Goal: Task Accomplishment & Management: Use online tool/utility

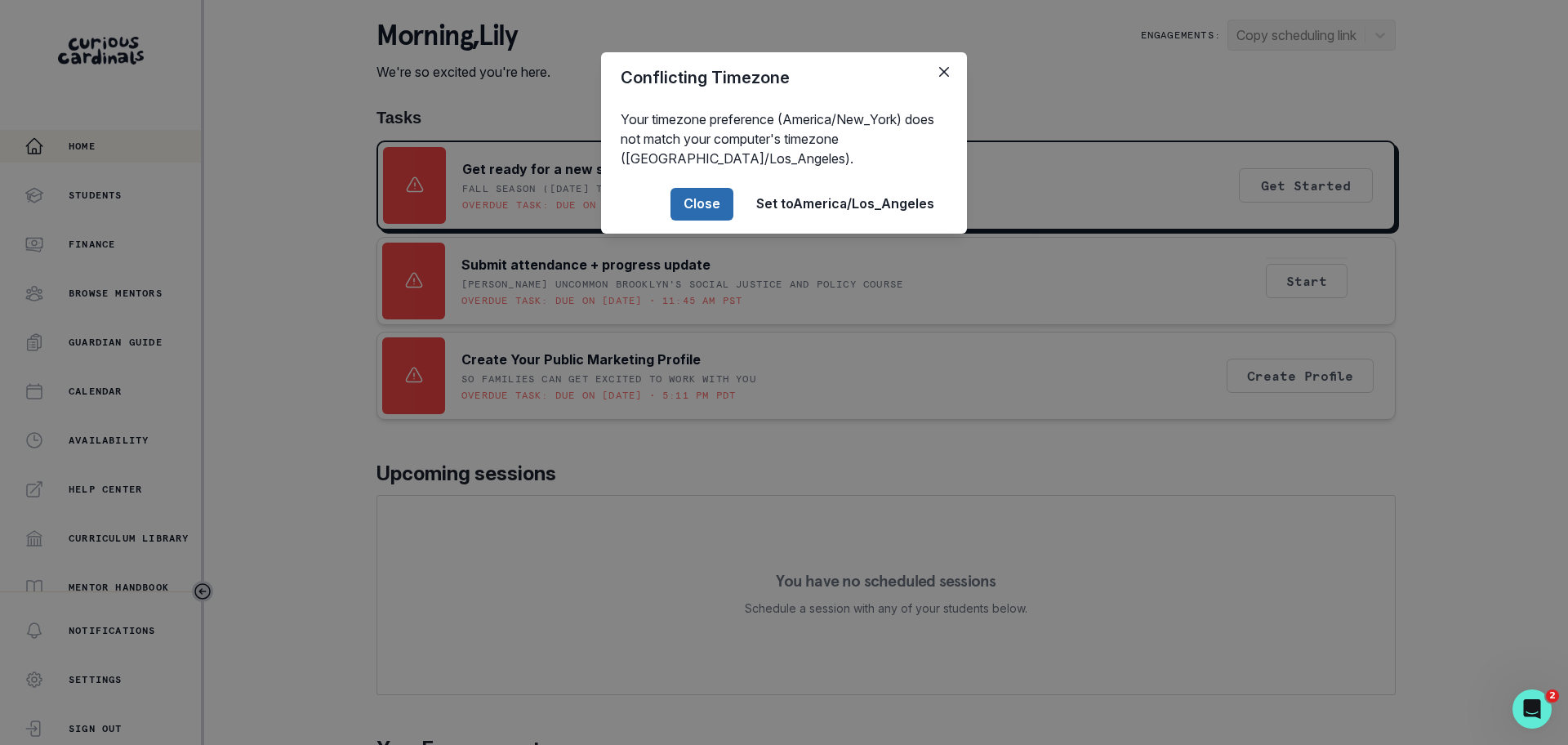
click at [692, 193] on button "Close" at bounding box center [702, 204] width 63 height 32
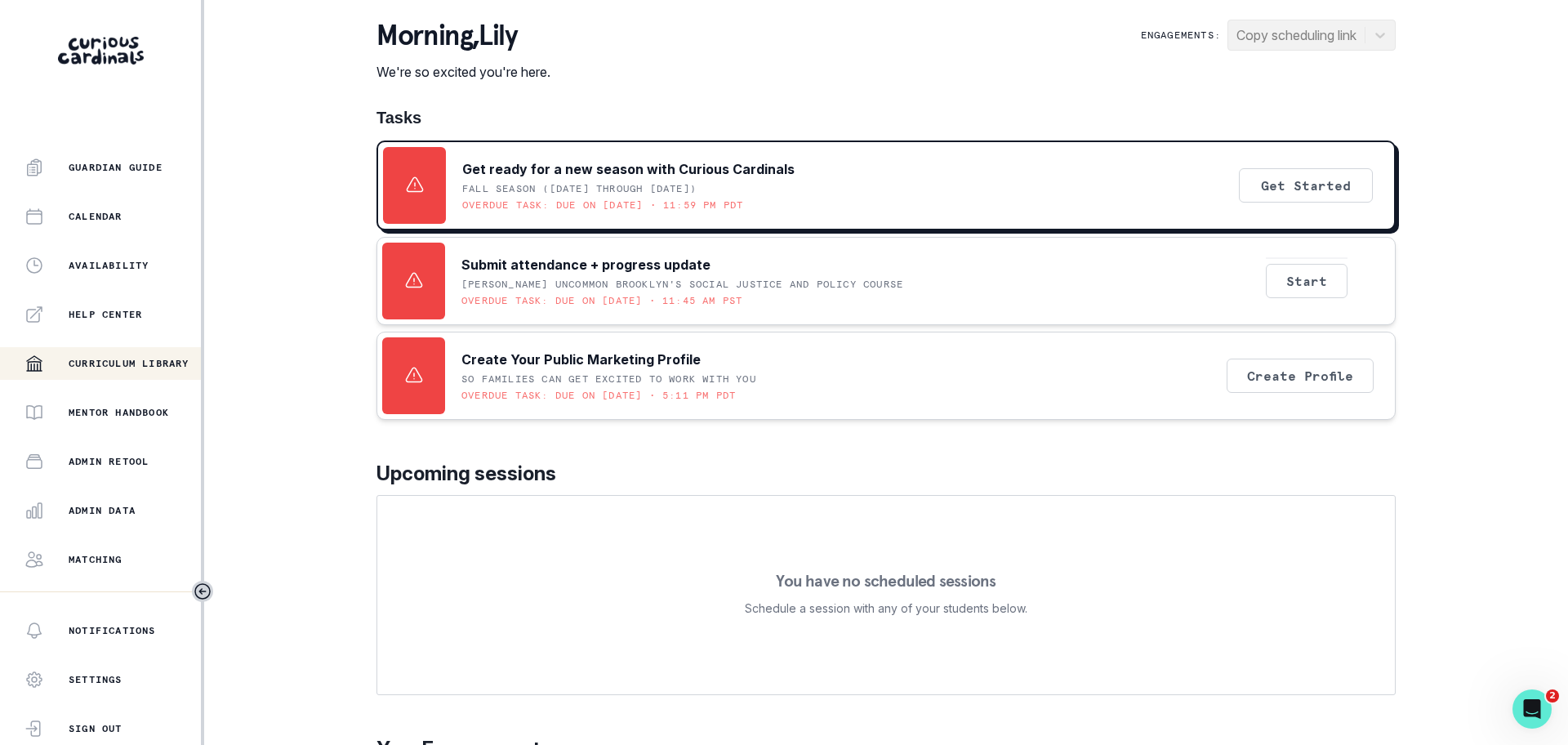
scroll to position [258, 0]
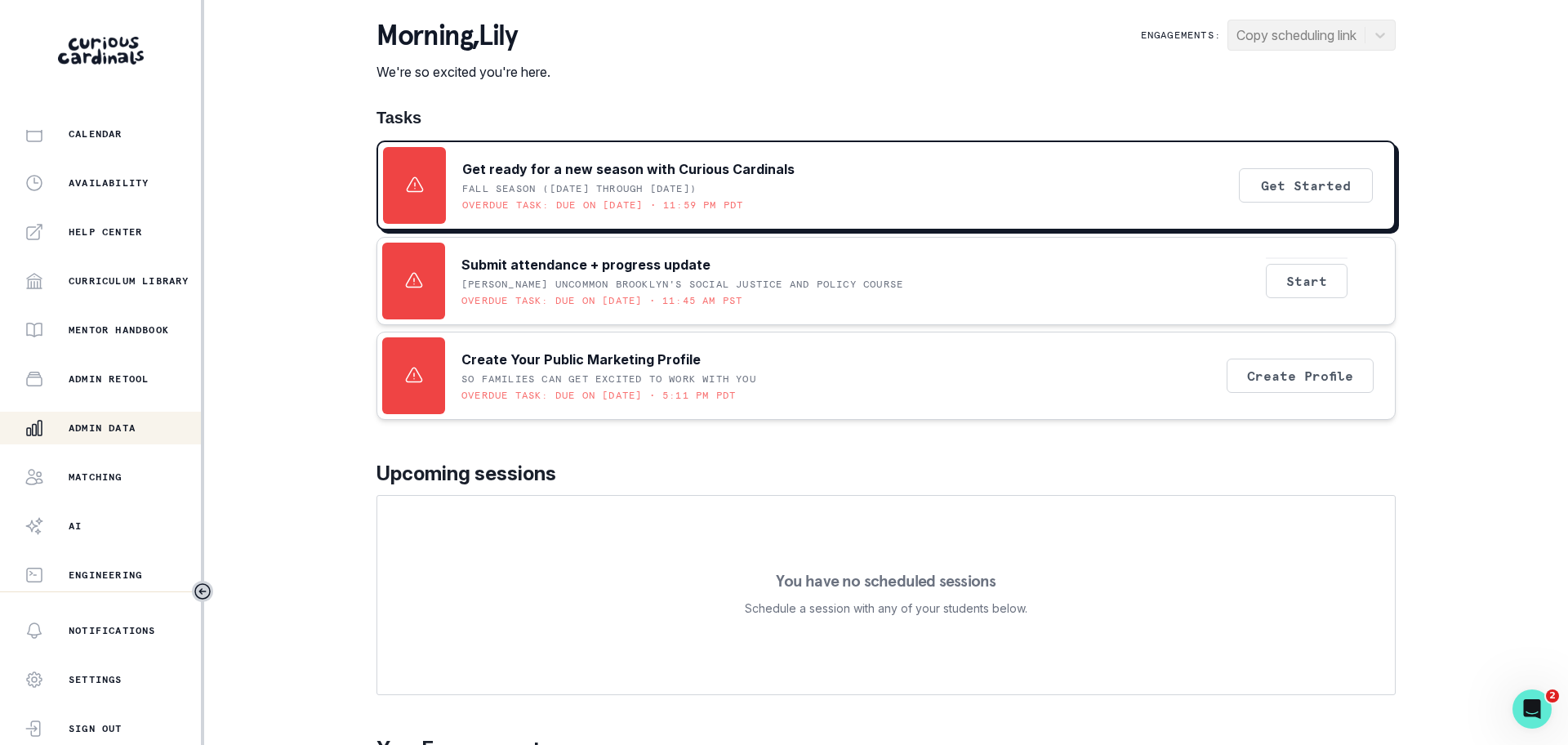
click at [93, 434] on div "Admin Data" at bounding box center [113, 428] width 177 height 20
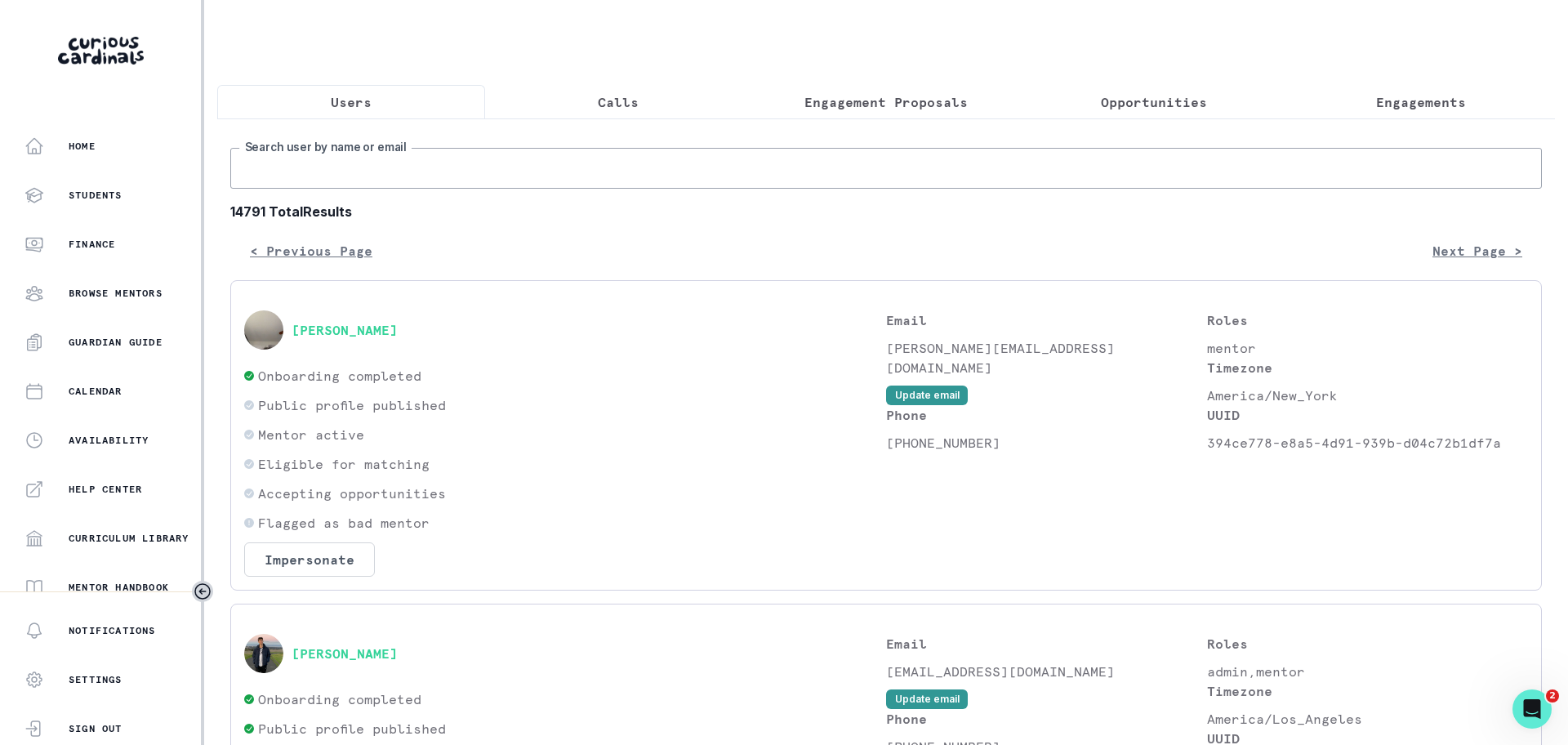
click at [300, 183] on input "Search user by name or email" at bounding box center [885, 168] width 1312 height 41
click at [382, 189] on input "Search user by name or email" at bounding box center [885, 168] width 1312 height 41
paste input "[PERSON_NAME] Juapply"
type input "[PERSON_NAME] Juapply"
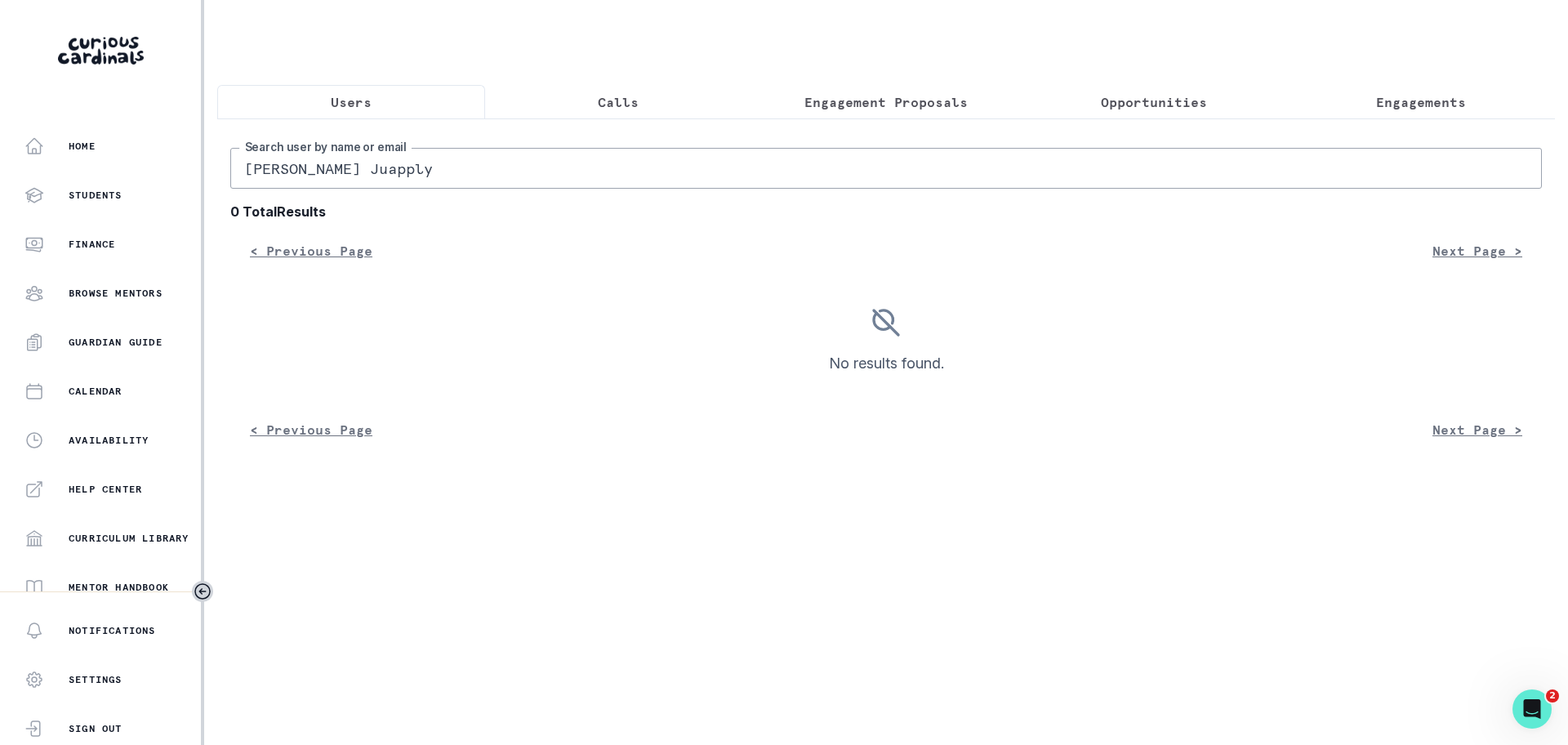
click at [242, 187] on input "[PERSON_NAME] Juapply" at bounding box center [885, 168] width 1312 height 41
drag, startPoint x: 317, startPoint y: 184, endPoint x: 607, endPoint y: 195, distance: 290.2
click at [607, 189] on input "[PERSON_NAME] Juapply" at bounding box center [885, 168] width 1312 height 41
type input "[PERSON_NAME]"
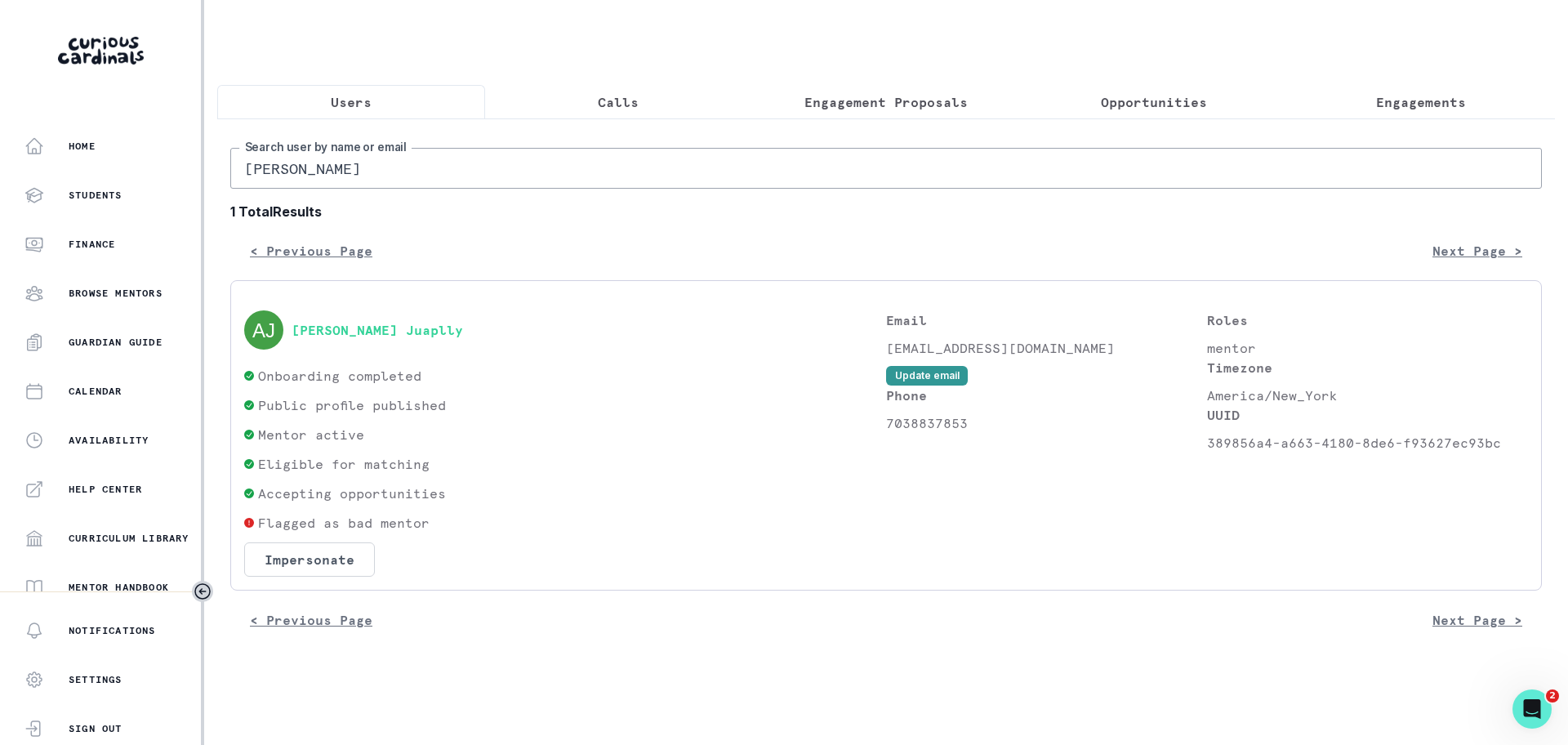
click at [1380, 96] on p "Engagements" at bounding box center [1421, 102] width 90 height 20
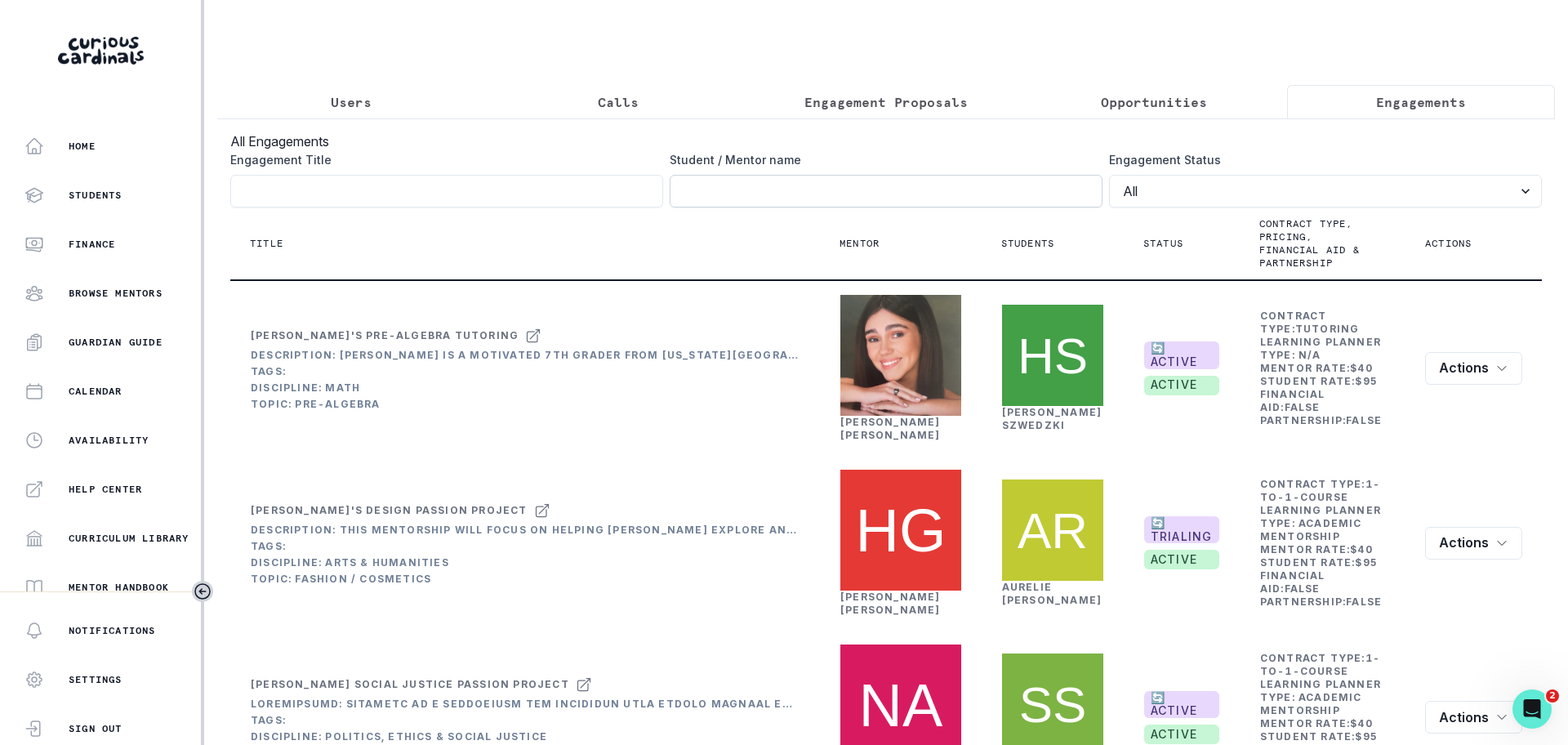
click at [714, 207] on input "Engagement Title" at bounding box center [886, 191] width 433 height 32
click at [695, 207] on input "Engagement Title" at bounding box center [886, 191] width 433 height 32
paste input "[PERSON_NAME]"
click button "submit" at bounding box center [0, 0] width 0 height 0
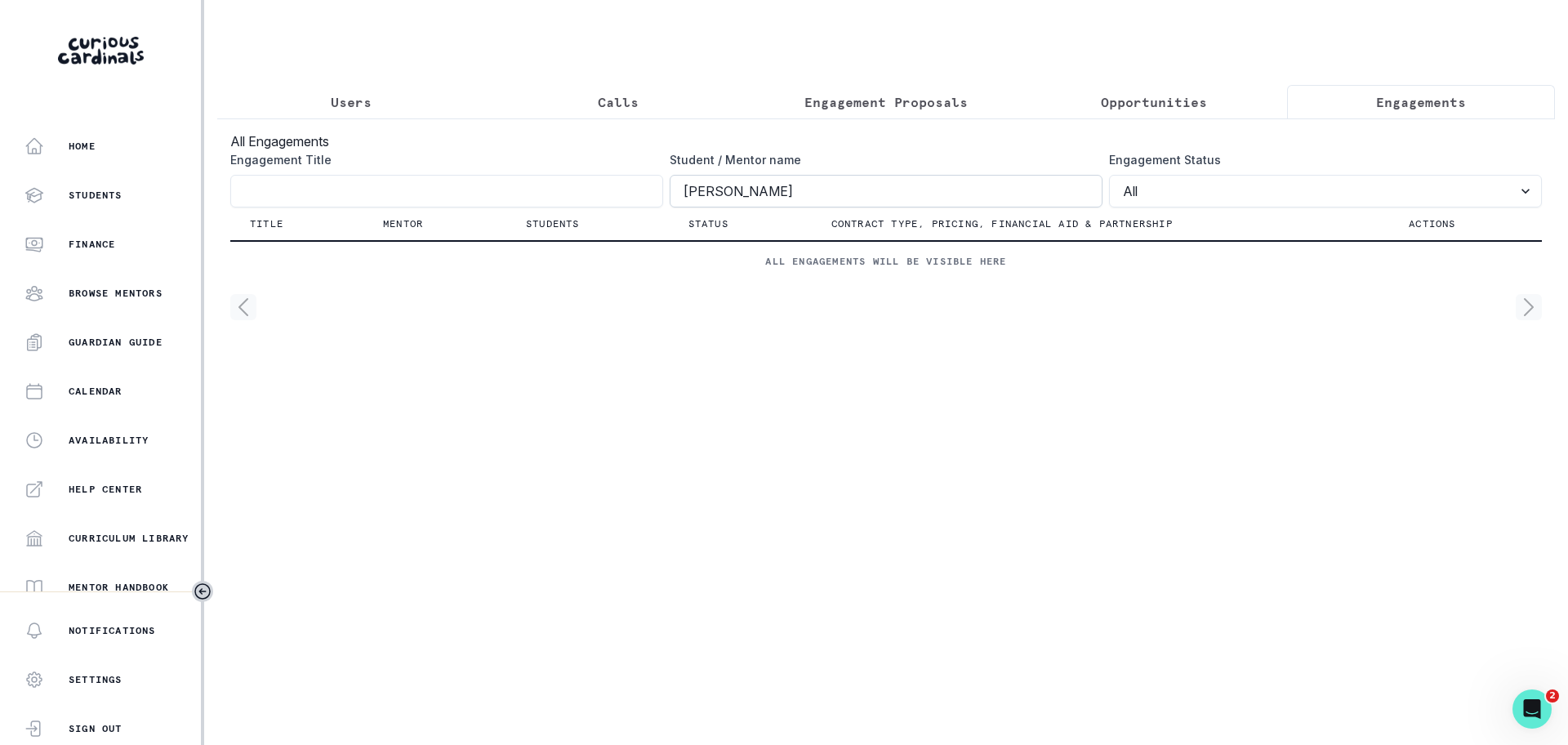
click at [812, 206] on input "[PERSON_NAME]" at bounding box center [886, 191] width 433 height 32
type input "[PERSON_NAME]"
click button "submit" at bounding box center [0, 0] width 0 height 0
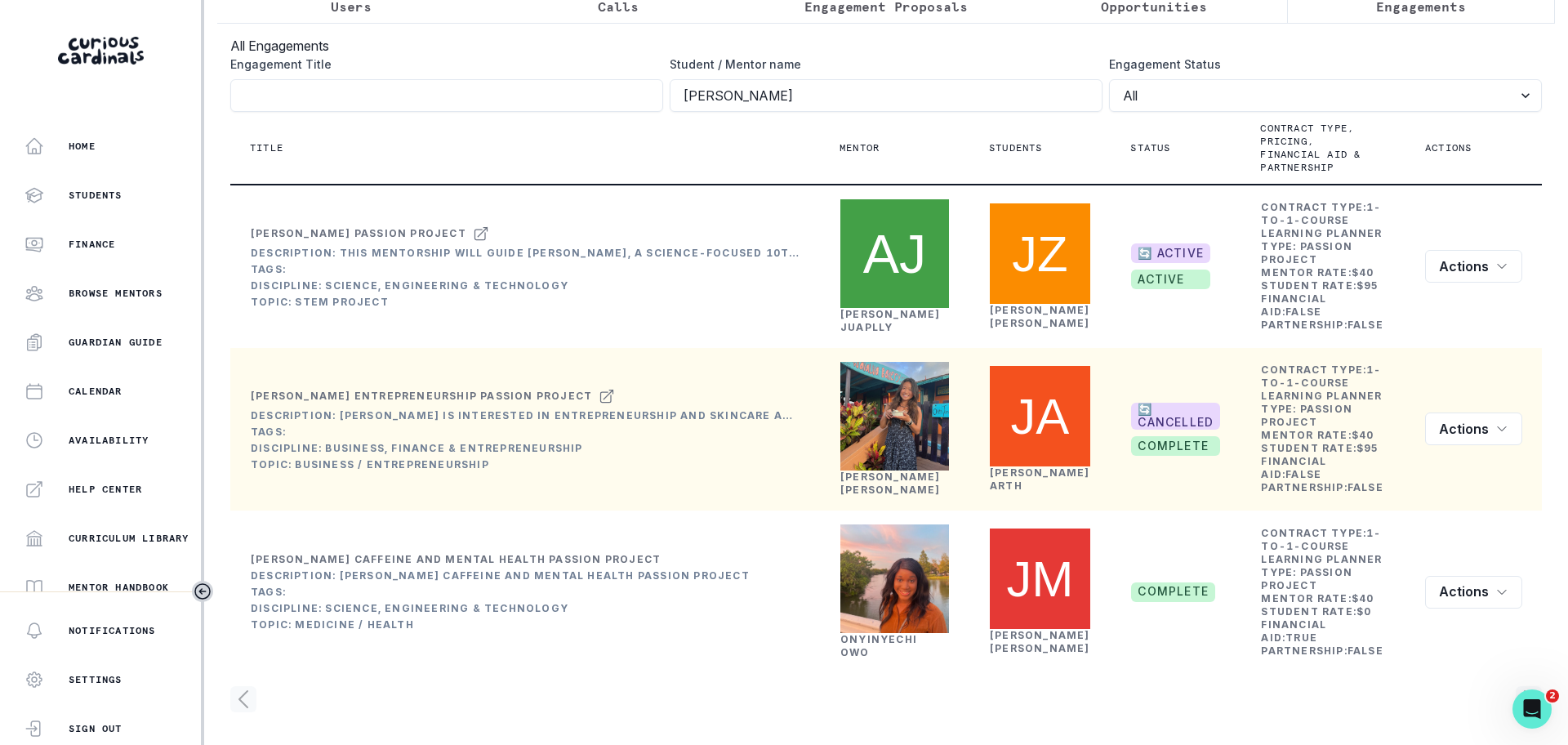
scroll to position [232, 0]
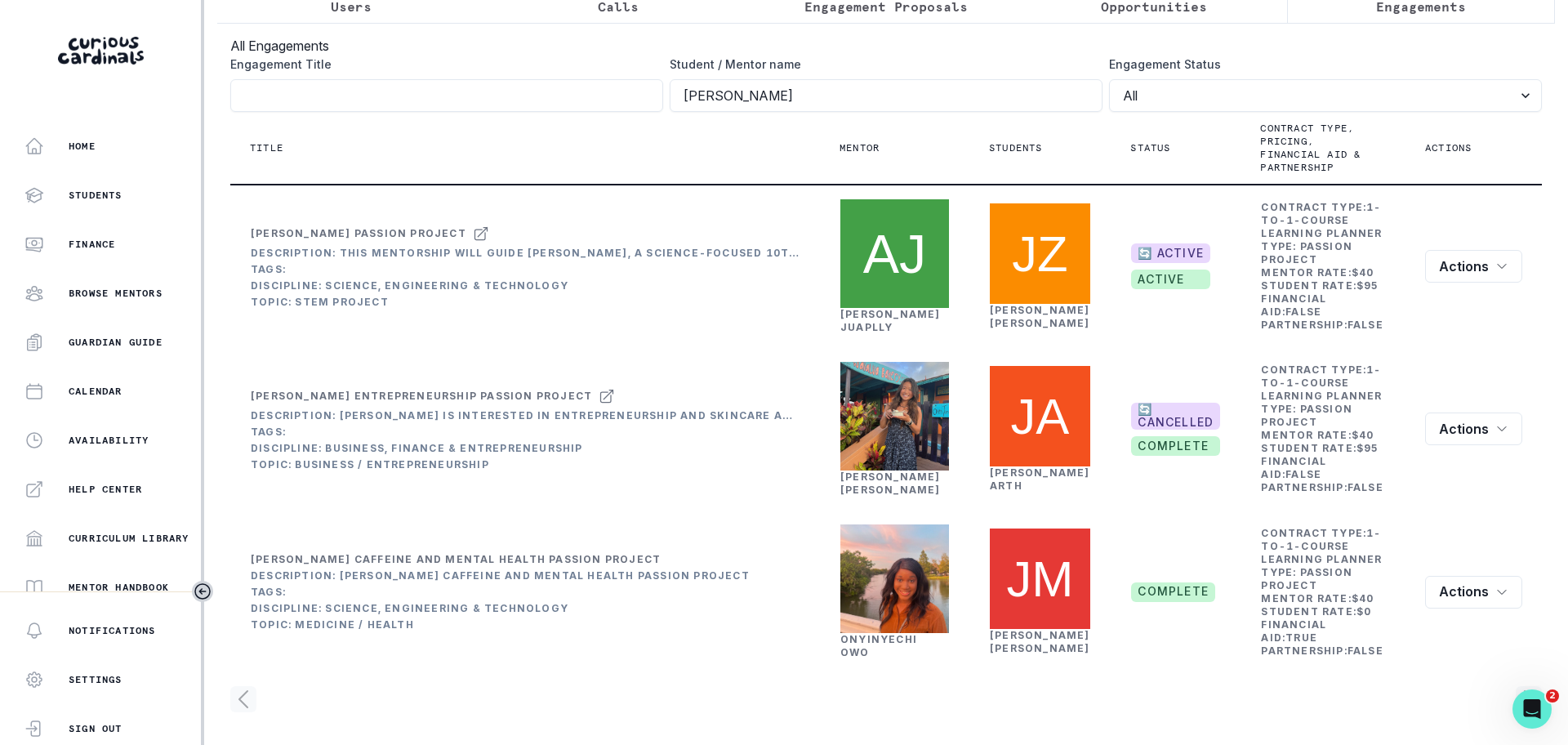
click at [656, 112] on th "Title" at bounding box center [524, 148] width 590 height 73
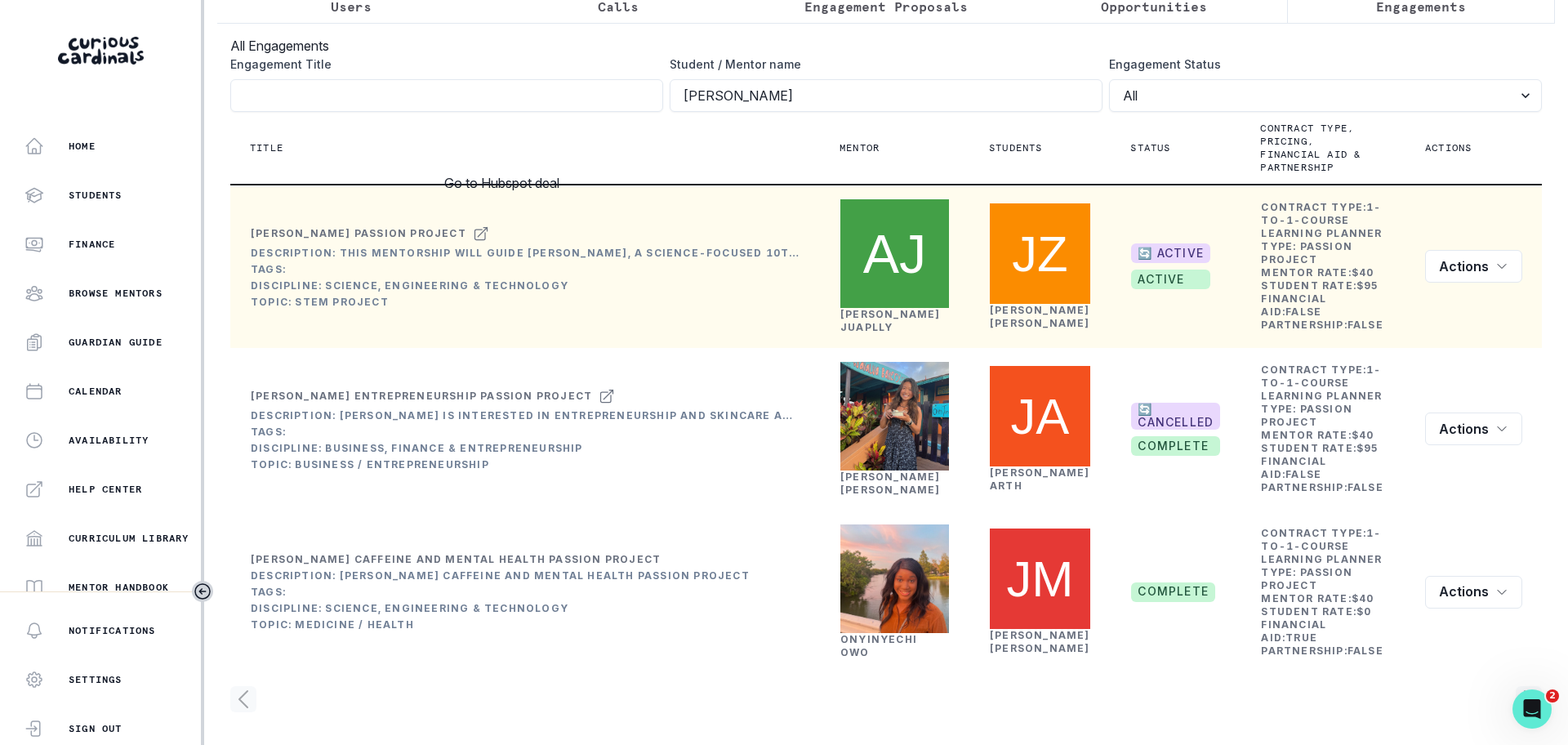
click at [489, 224] on icon at bounding box center [481, 234] width 16 height 20
click at [864, 308] on link "[PERSON_NAME] Juaplly" at bounding box center [891, 320] width 101 height 26
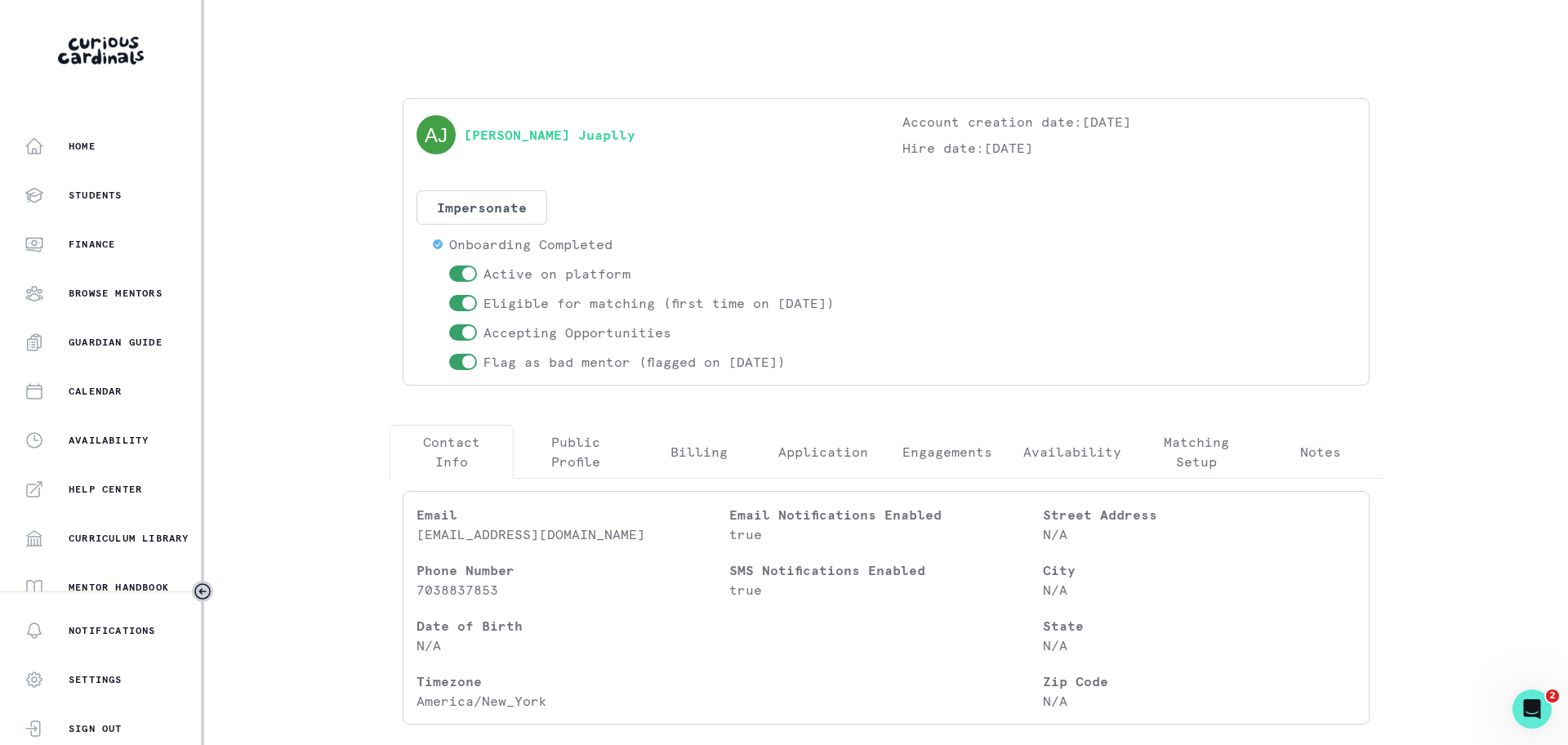
click at [1278, 452] on button "Notes" at bounding box center [1320, 451] width 124 height 54
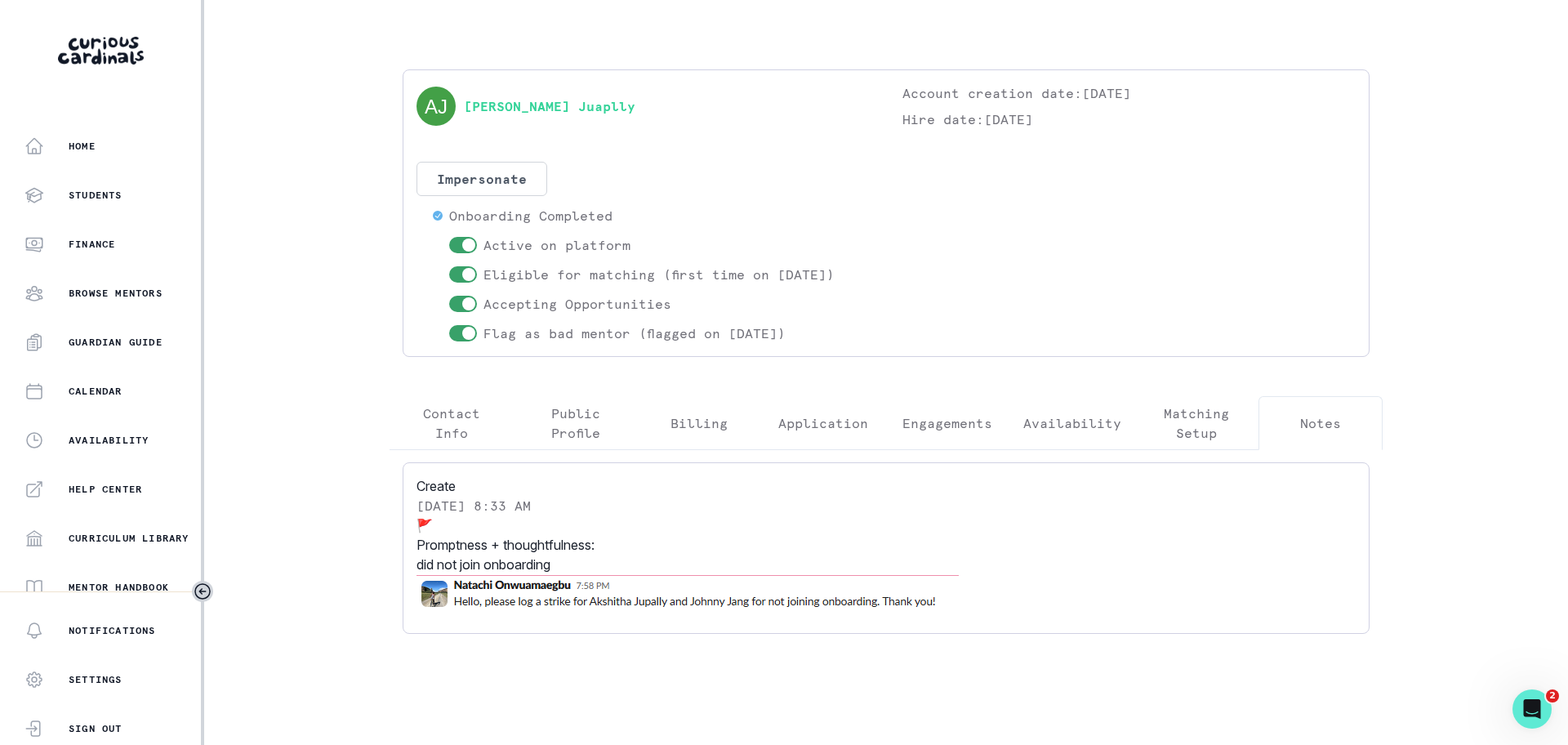
scroll to position [92, 0]
click at [456, 476] on button "Create" at bounding box center [436, 486] width 39 height 20
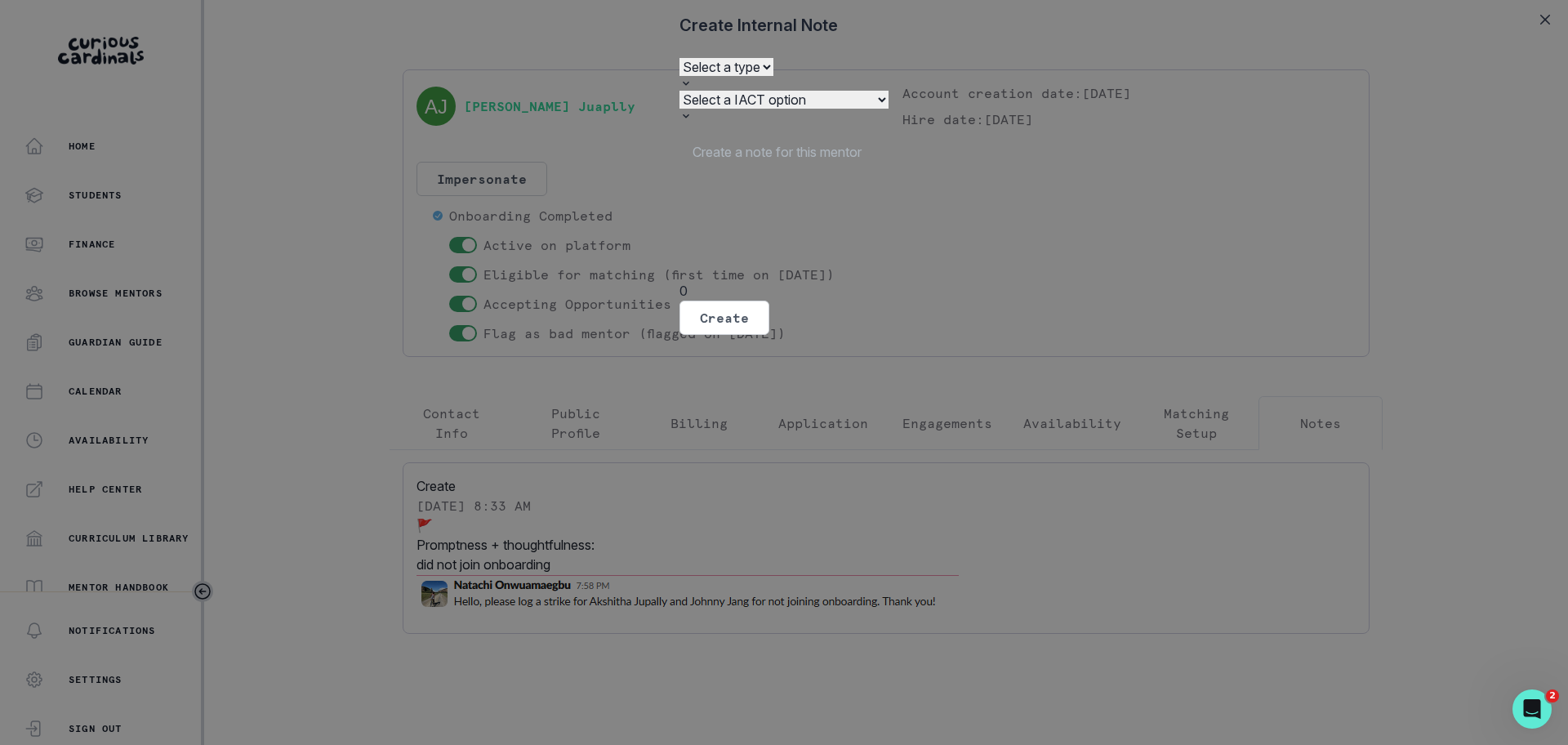
click at [679, 144] on form "Select a type Kudo Strike Neutral Select a IACT option Driving clear milestones…" at bounding box center [784, 196] width 209 height 277
click at [679, 76] on select "Select a type Kudo Strike Neutral" at bounding box center [726, 67] width 94 height 18
select select "Strike"
click at [679, 76] on select "Select a type Kudo Strike Neutral" at bounding box center [726, 67] width 94 height 18
click at [679, 108] on select "Select a IACT option Driving clear milestones Scheduling ahead Capacity for men…" at bounding box center [784, 99] width 209 height 18
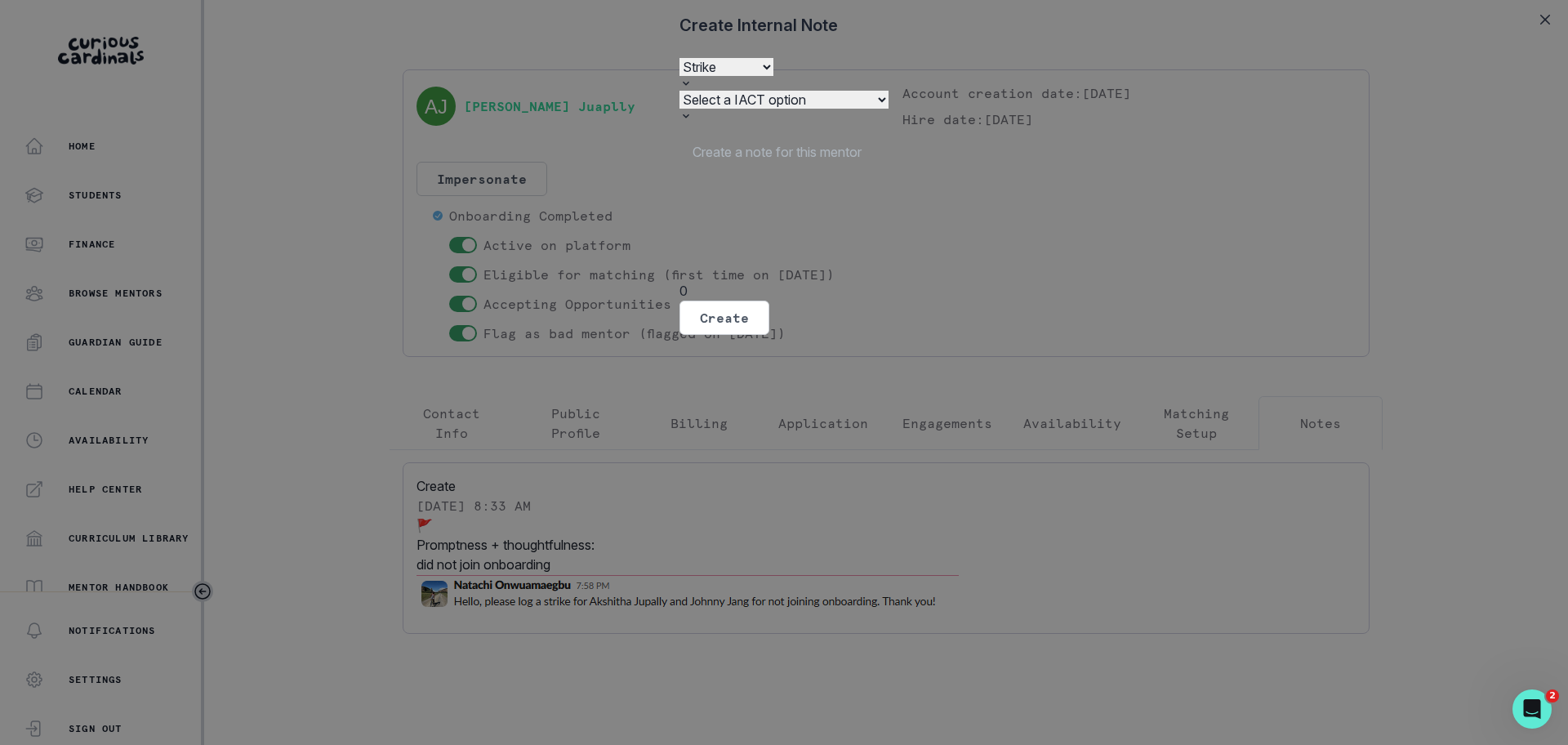
select select "Family/student satisfaction"
click at [679, 108] on select "Select a IACT option Driving clear milestones Scheduling ahead Capacity for men…" at bounding box center [784, 99] width 209 height 18
click at [679, 280] on div at bounding box center [784, 212] width 209 height 139
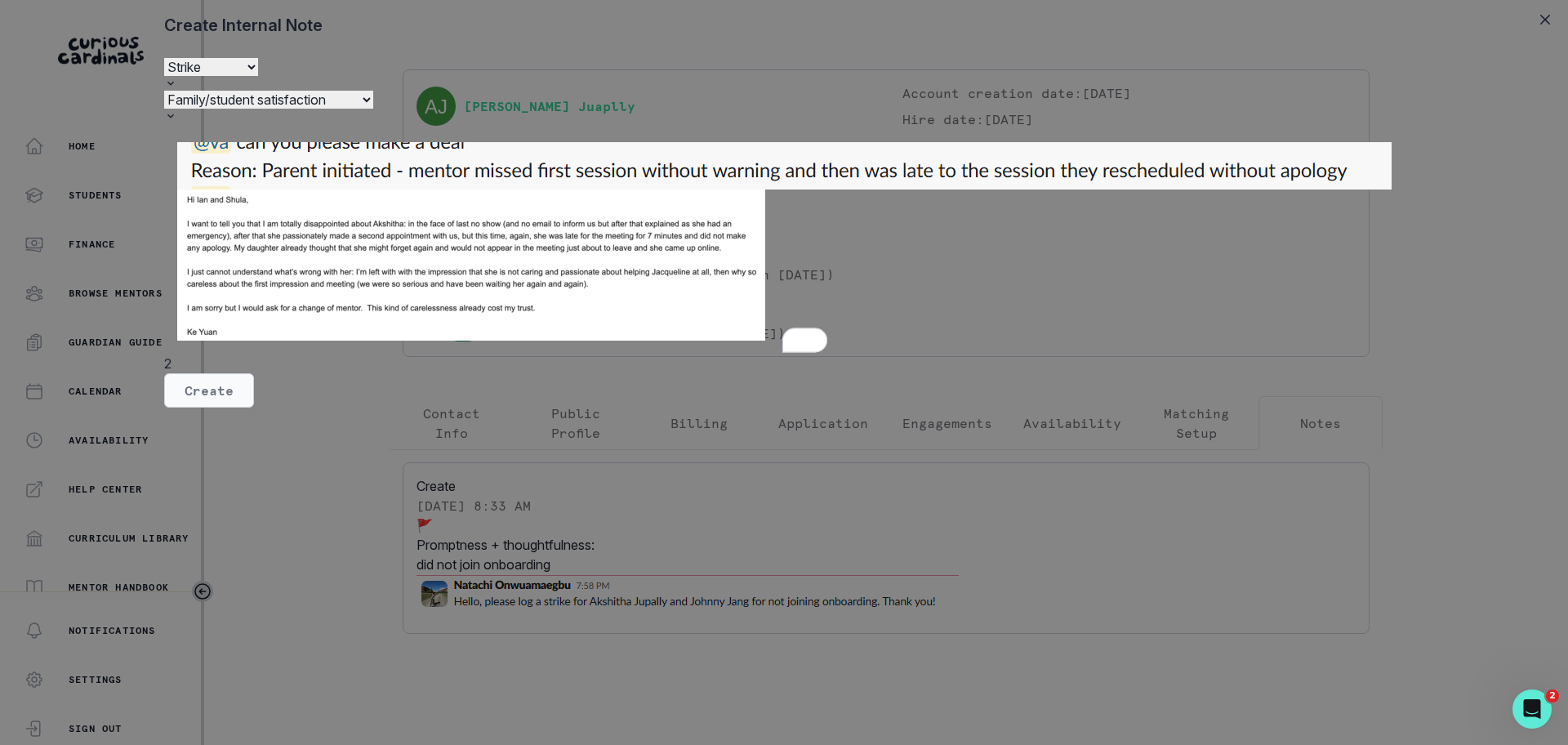
click at [254, 408] on button "Create" at bounding box center [209, 391] width 90 height 34
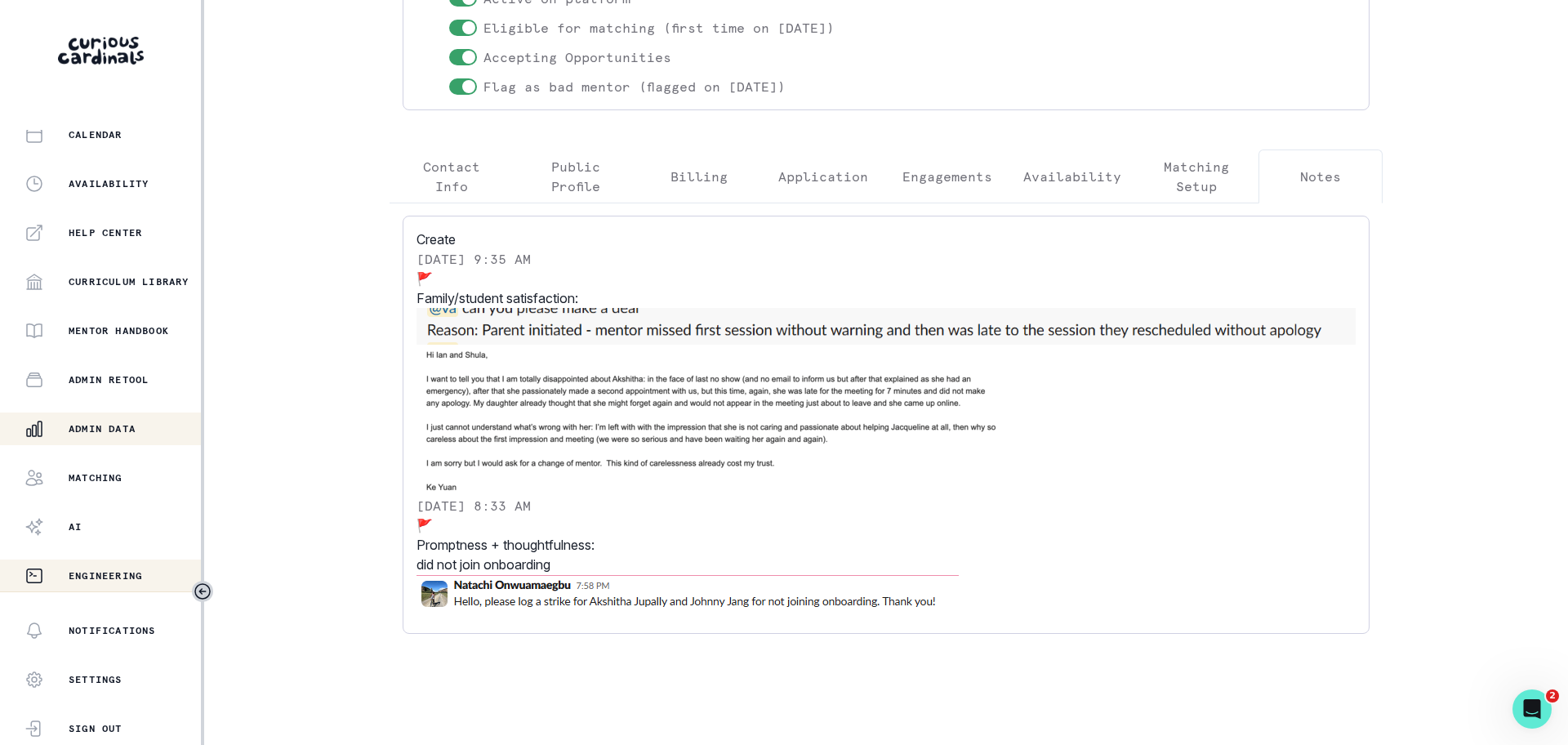
scroll to position [258, 0]
click at [96, 426] on p "Admin Data" at bounding box center [102, 429] width 67 height 13
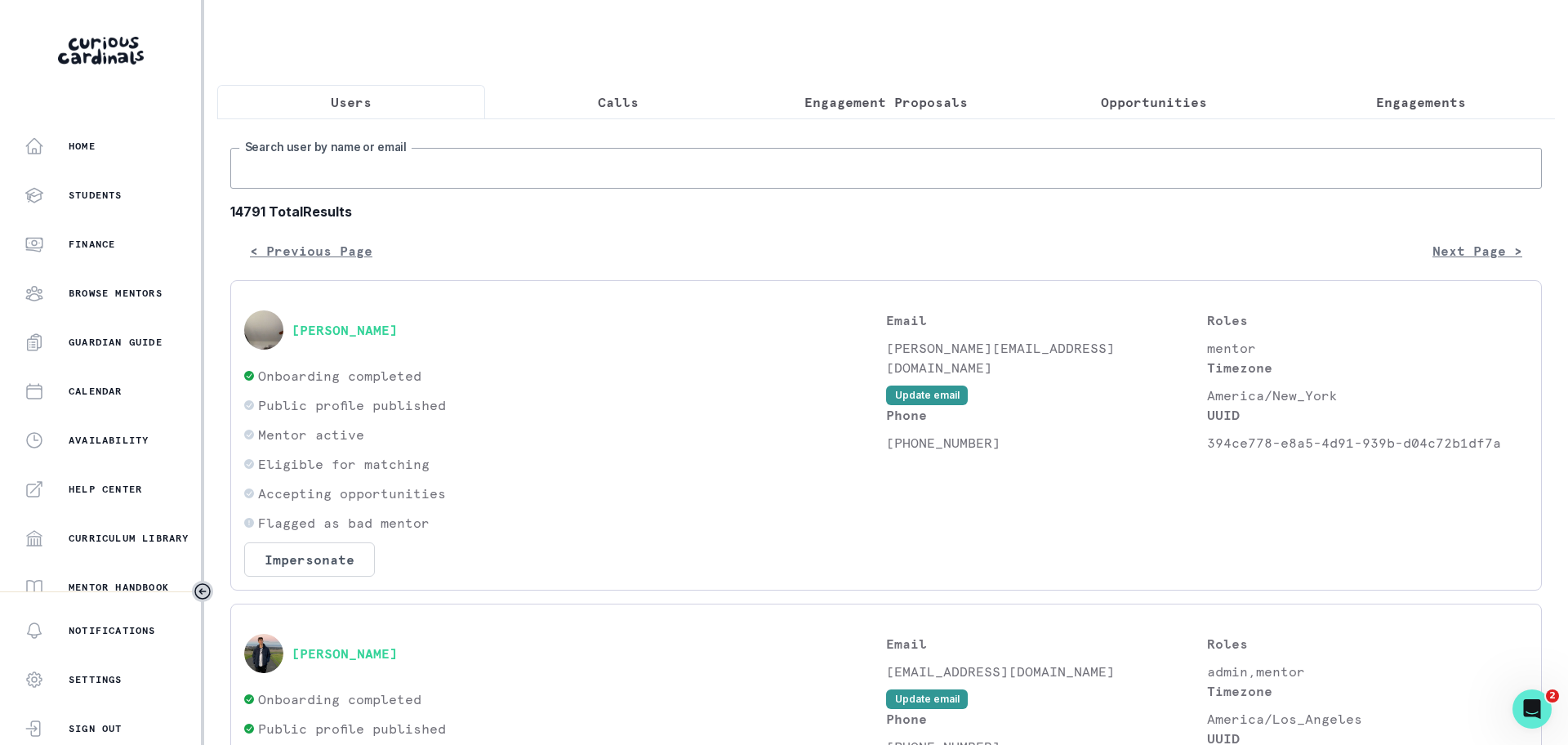
click at [370, 188] on input "Search user by name or email" at bounding box center [885, 168] width 1312 height 41
type input "[PERSON_NAME]"
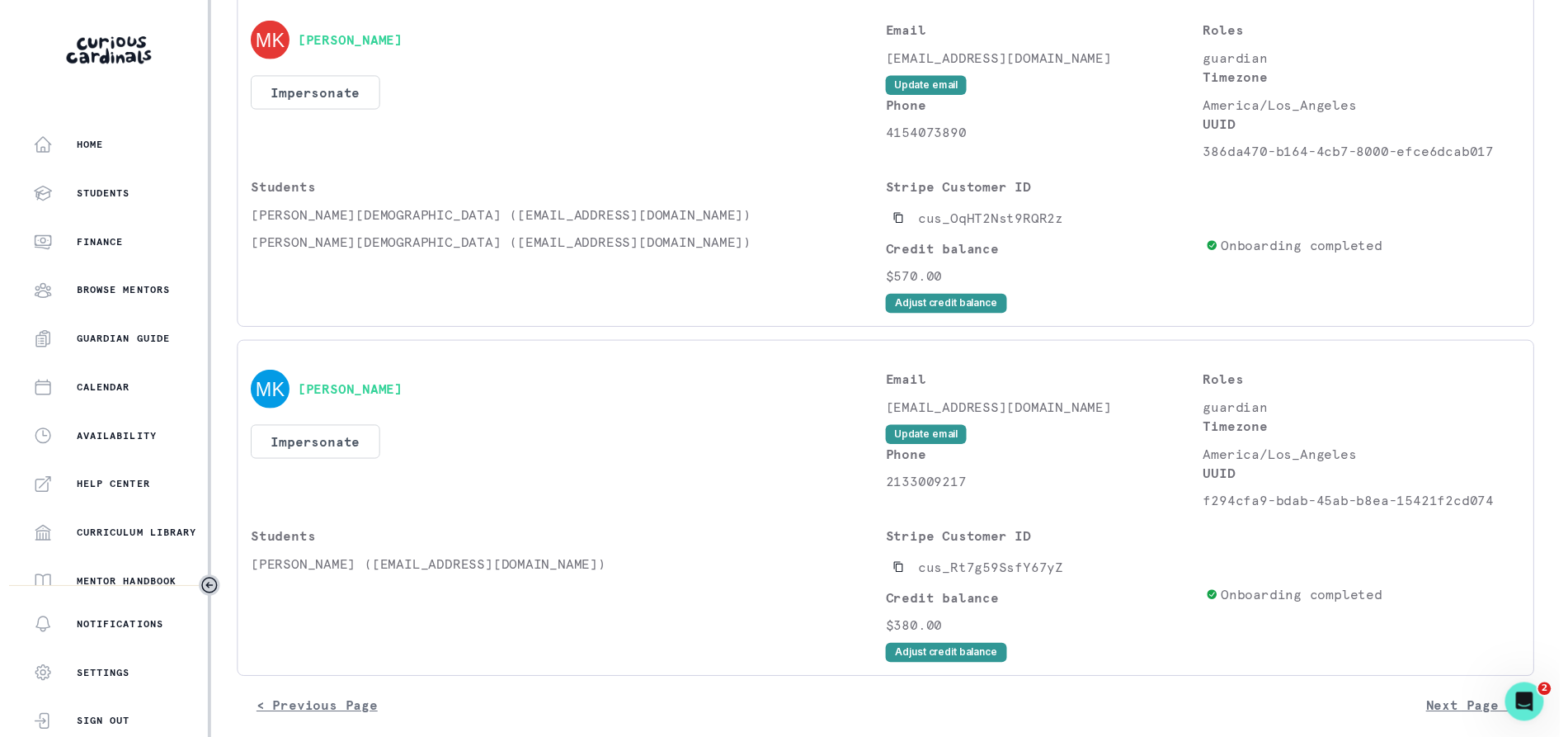
scroll to position [652, 0]
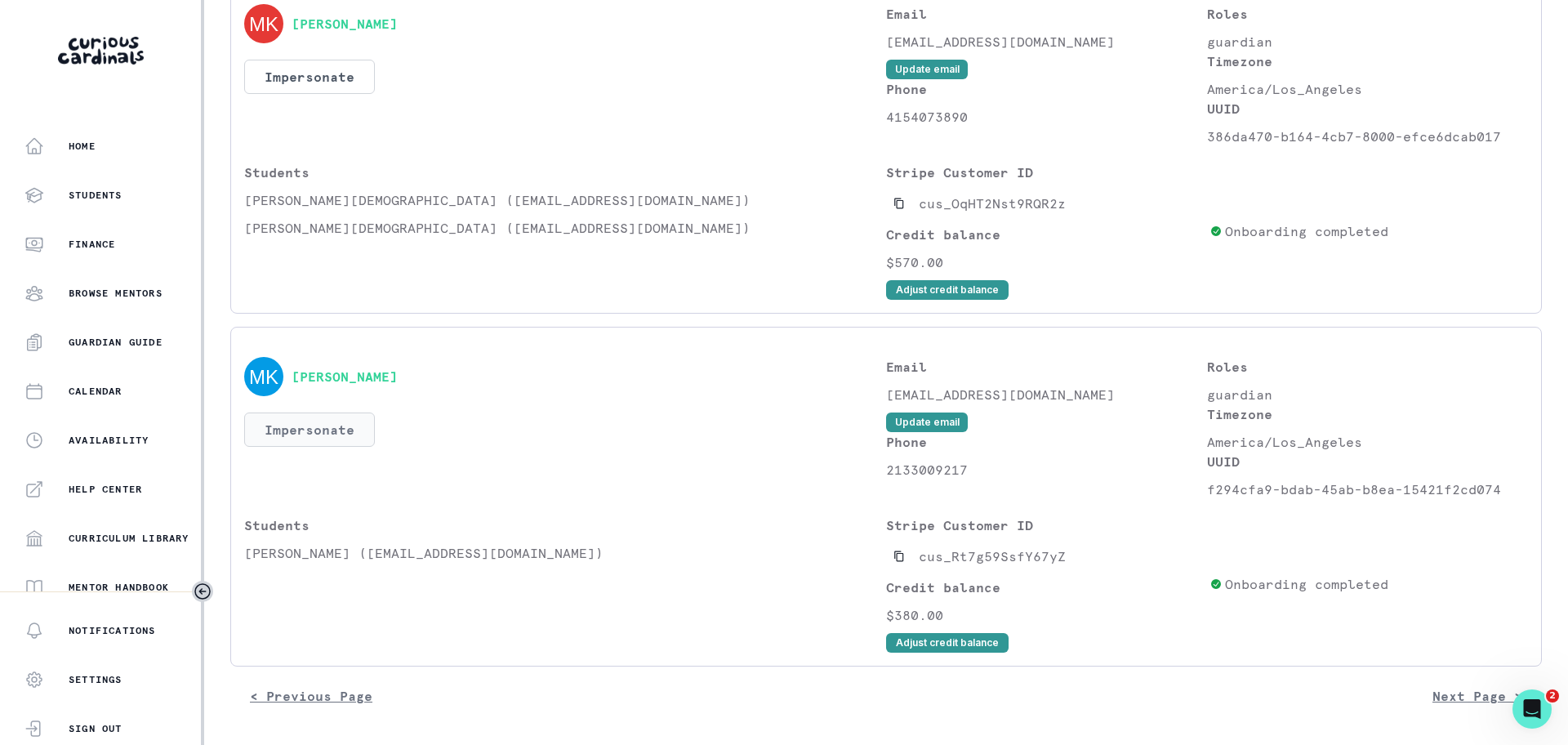
click at [306, 427] on button "Impersonate" at bounding box center [310, 430] width 131 height 34
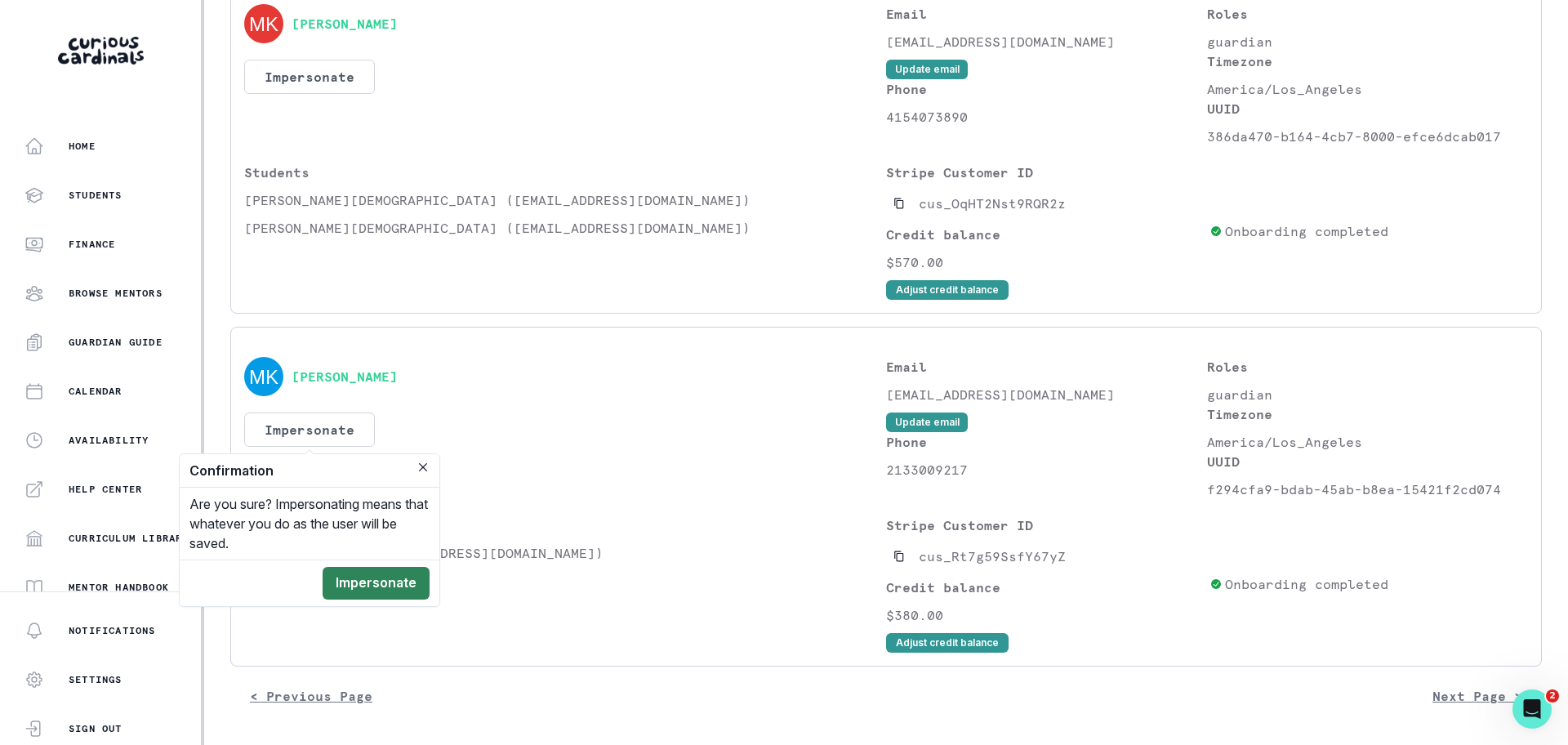
click at [368, 588] on button "Impersonate" at bounding box center [376, 583] width 107 height 32
